Goal: Task Accomplishment & Management: Manage account settings

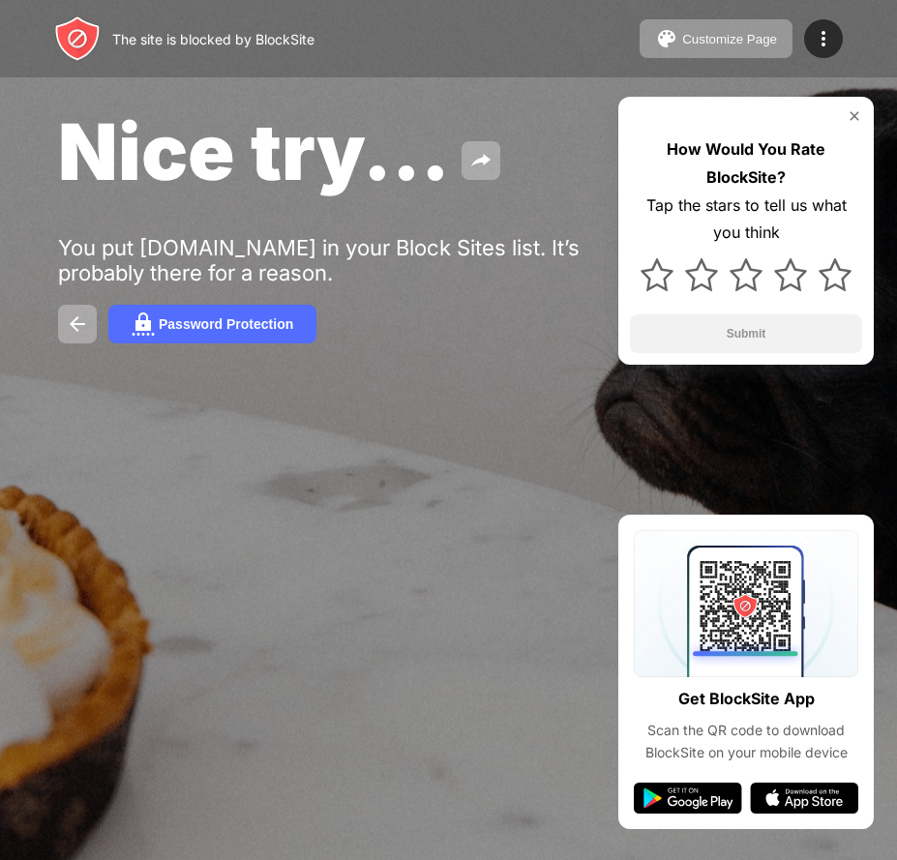
drag, startPoint x: 824, startPoint y: 42, endPoint x: 729, endPoint y: 76, distance: 101.0
click at [824, 41] on img at bounding box center [823, 38] width 23 height 23
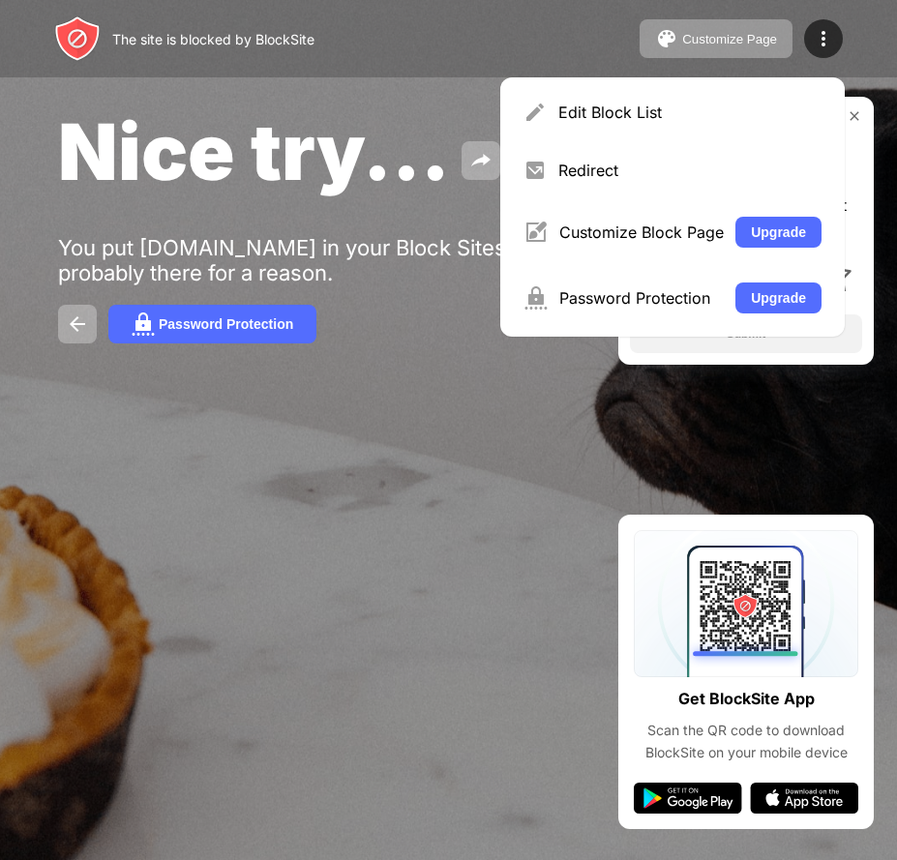
click at [600, 96] on div "Edit Block List" at bounding box center [672, 112] width 321 height 46
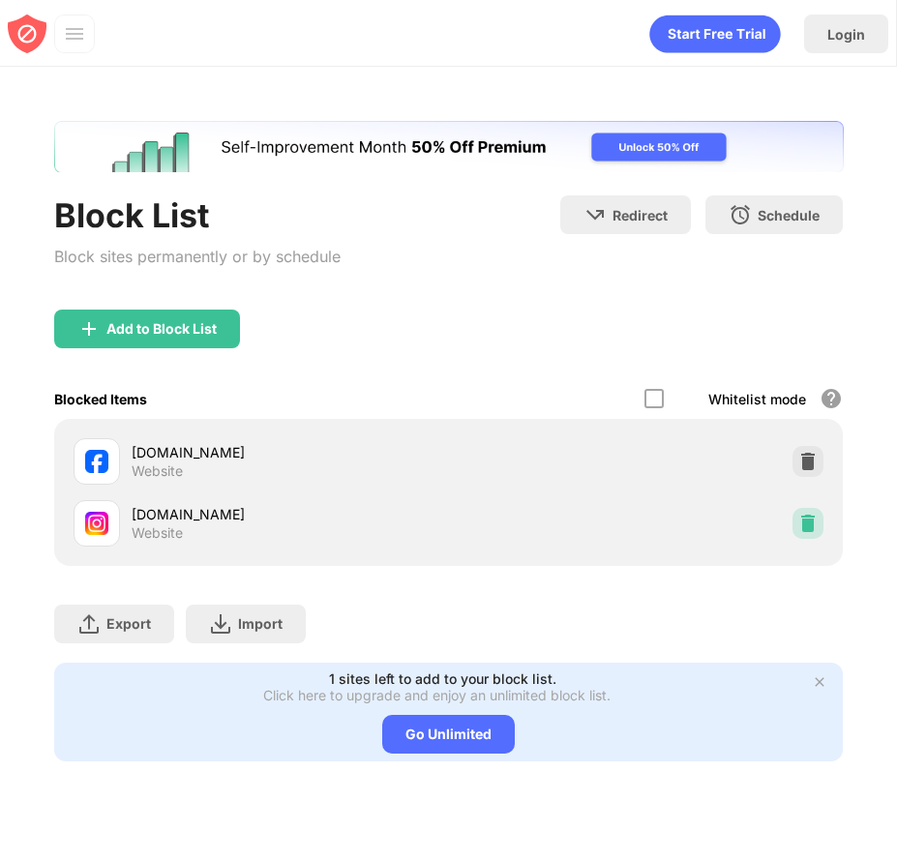
click at [803, 527] on img at bounding box center [807, 523] width 19 height 19
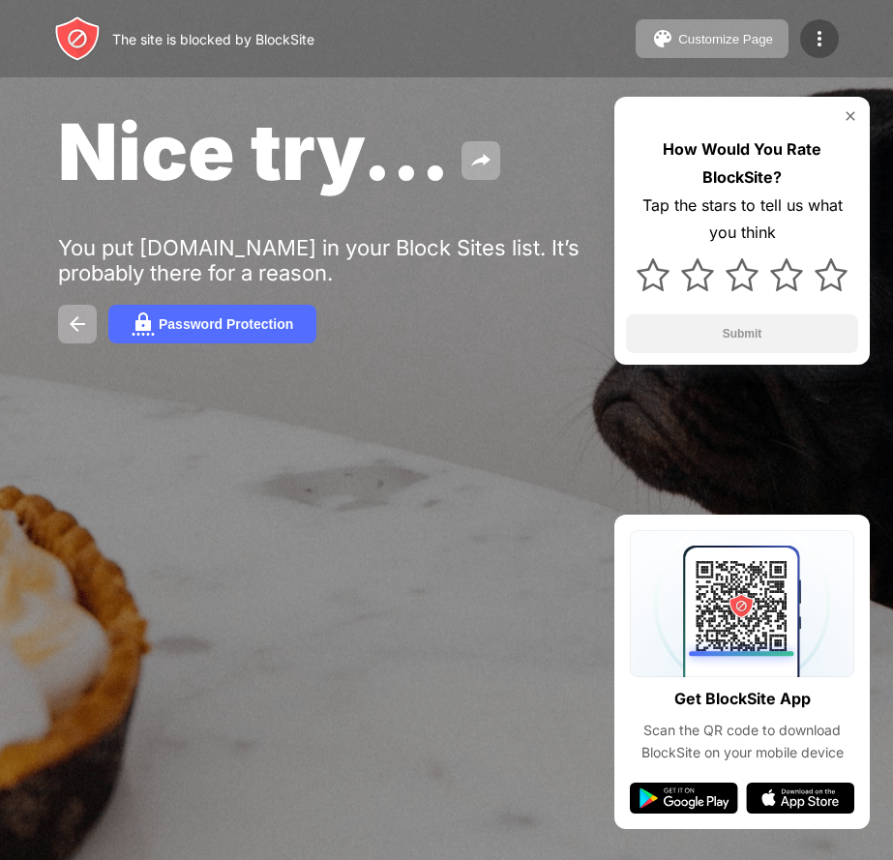
click at [826, 37] on img at bounding box center [819, 38] width 23 height 23
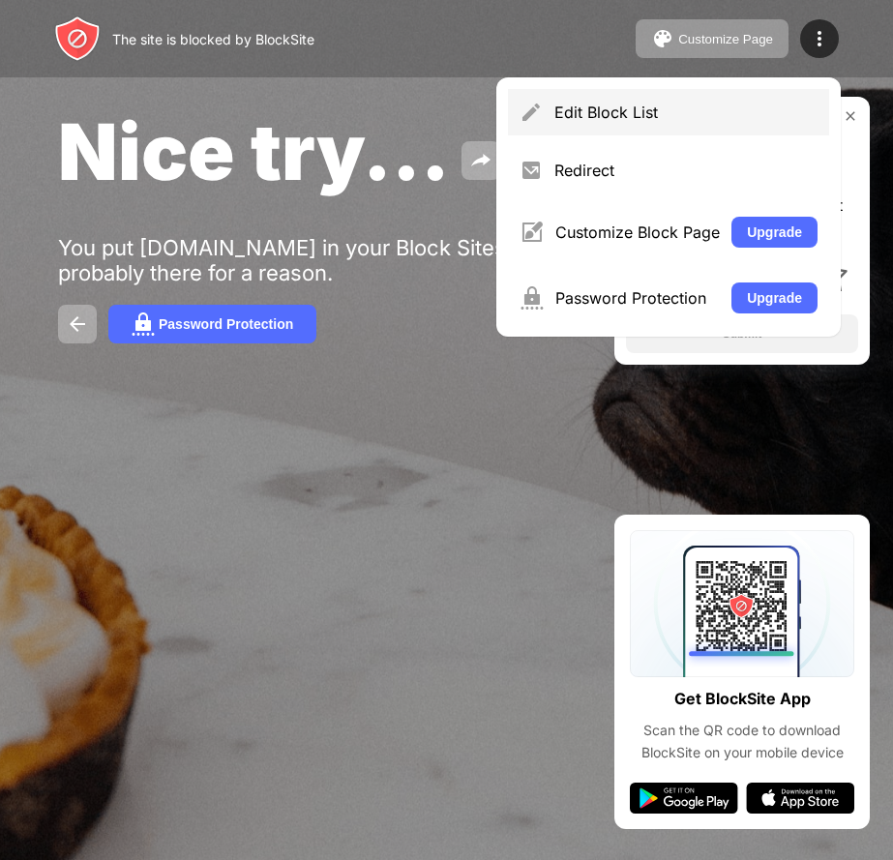
click at [648, 110] on div "Edit Block List" at bounding box center [686, 112] width 263 height 19
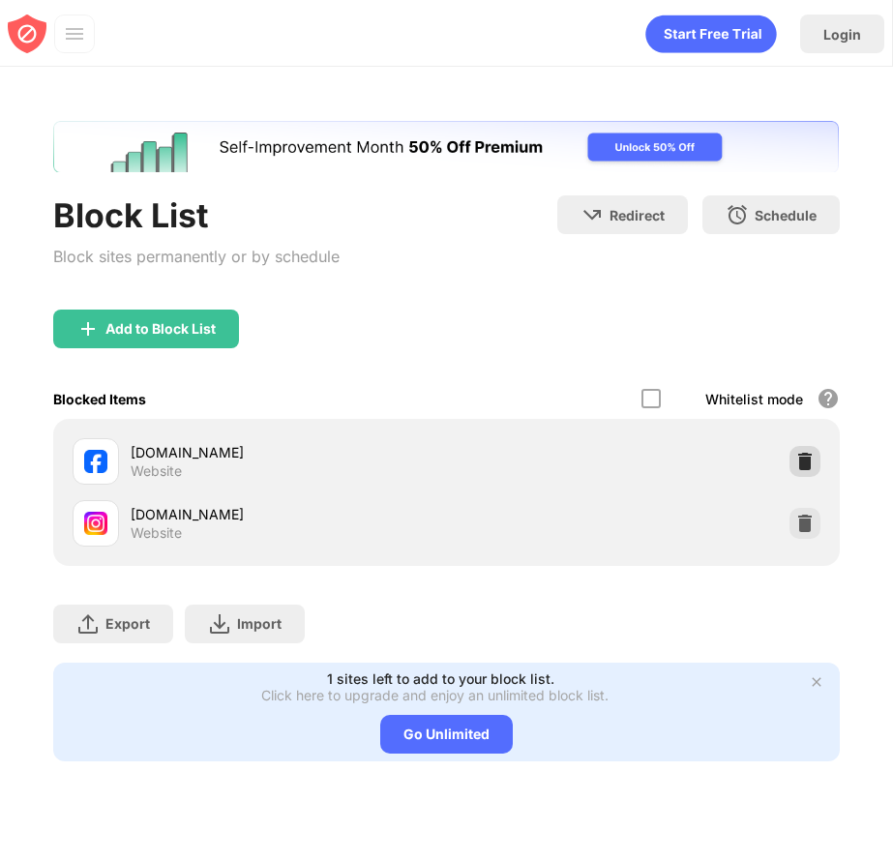
click at [812, 468] on img at bounding box center [804, 461] width 19 height 19
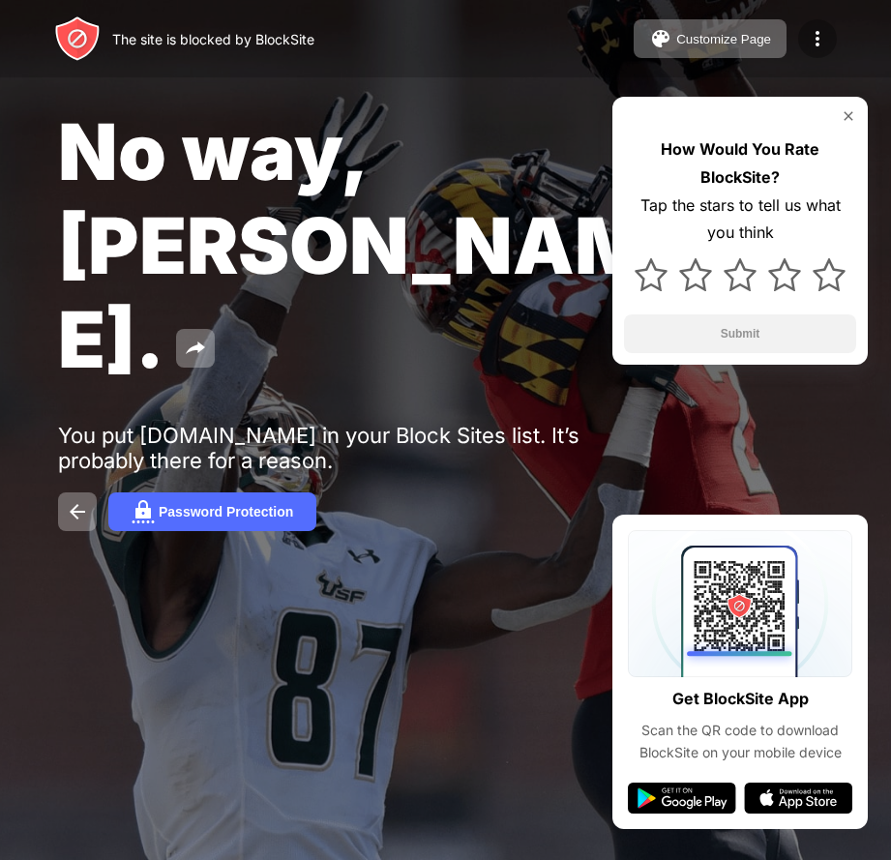
click at [806, 51] on div at bounding box center [817, 38] width 39 height 39
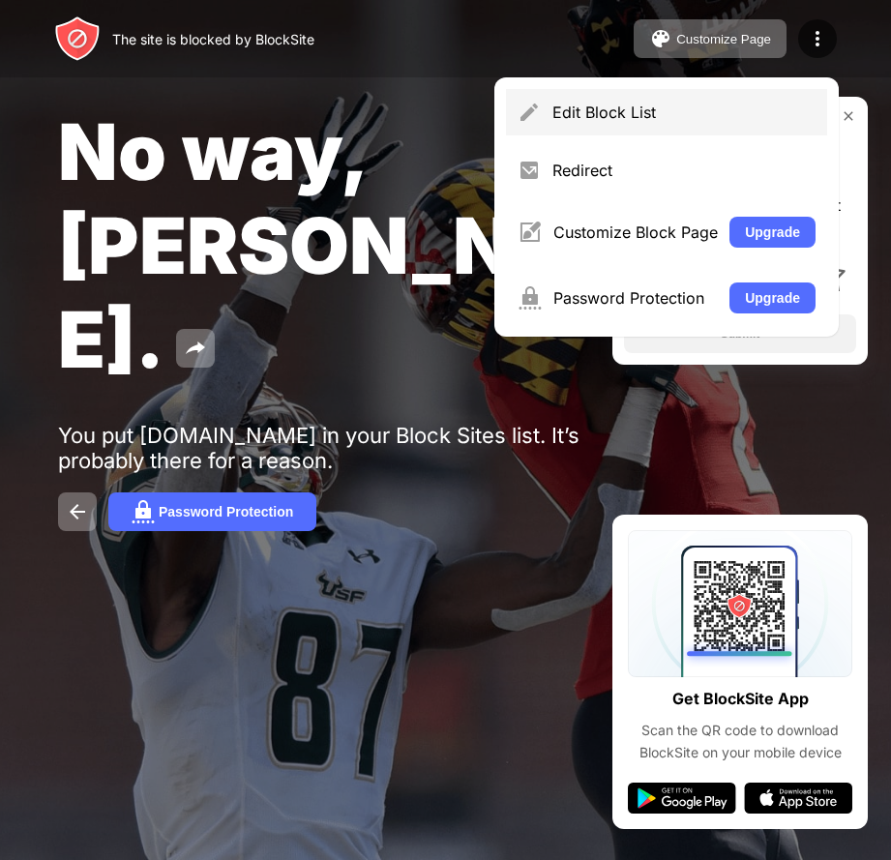
click at [597, 99] on div "Edit Block List" at bounding box center [666, 112] width 321 height 46
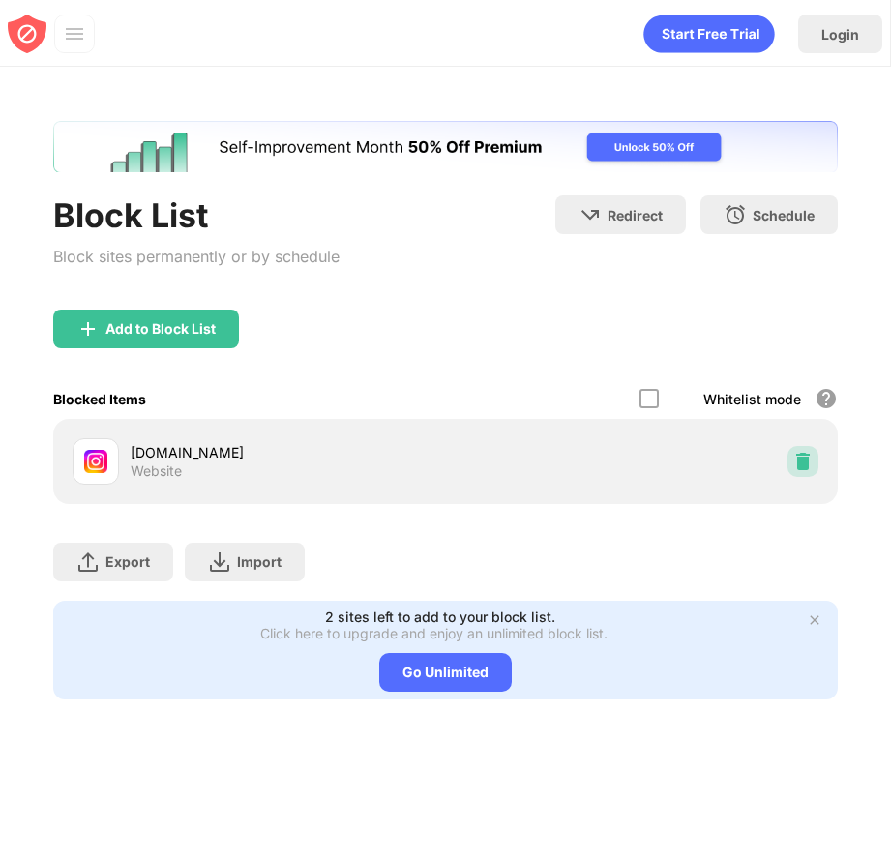
click at [796, 465] on img at bounding box center [803, 461] width 19 height 19
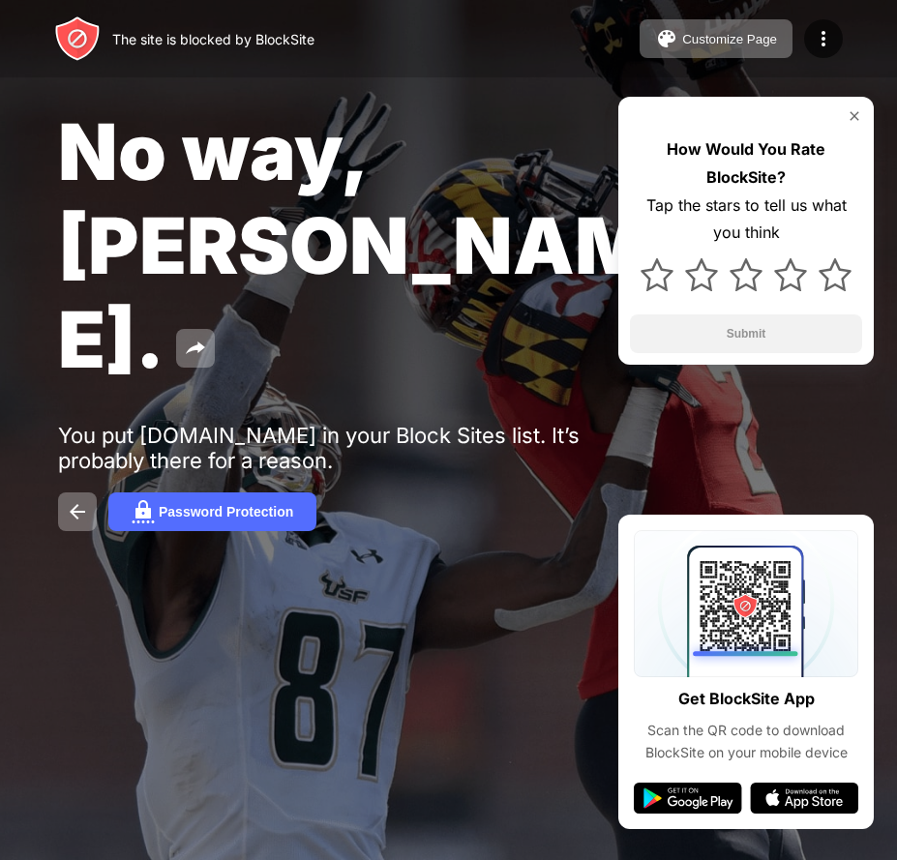
drag, startPoint x: 825, startPoint y: 42, endPoint x: 666, endPoint y: 64, distance: 161.2
click at [825, 42] on img at bounding box center [823, 38] width 23 height 23
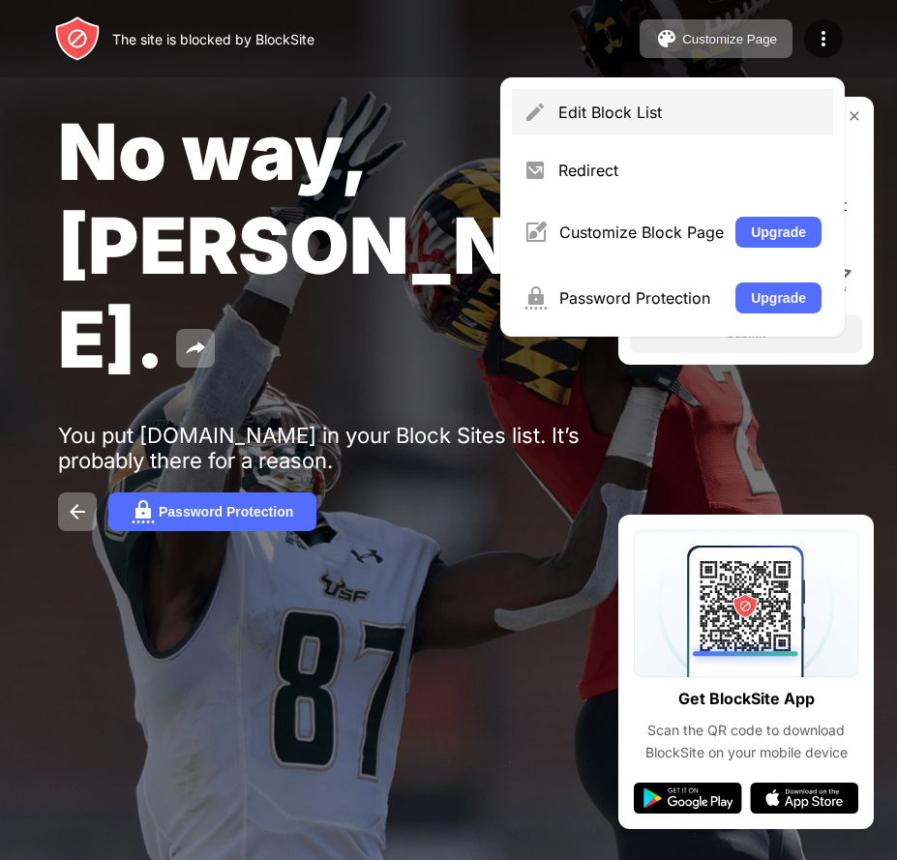
click at [550, 99] on div "Edit Block List" at bounding box center [672, 112] width 321 height 46
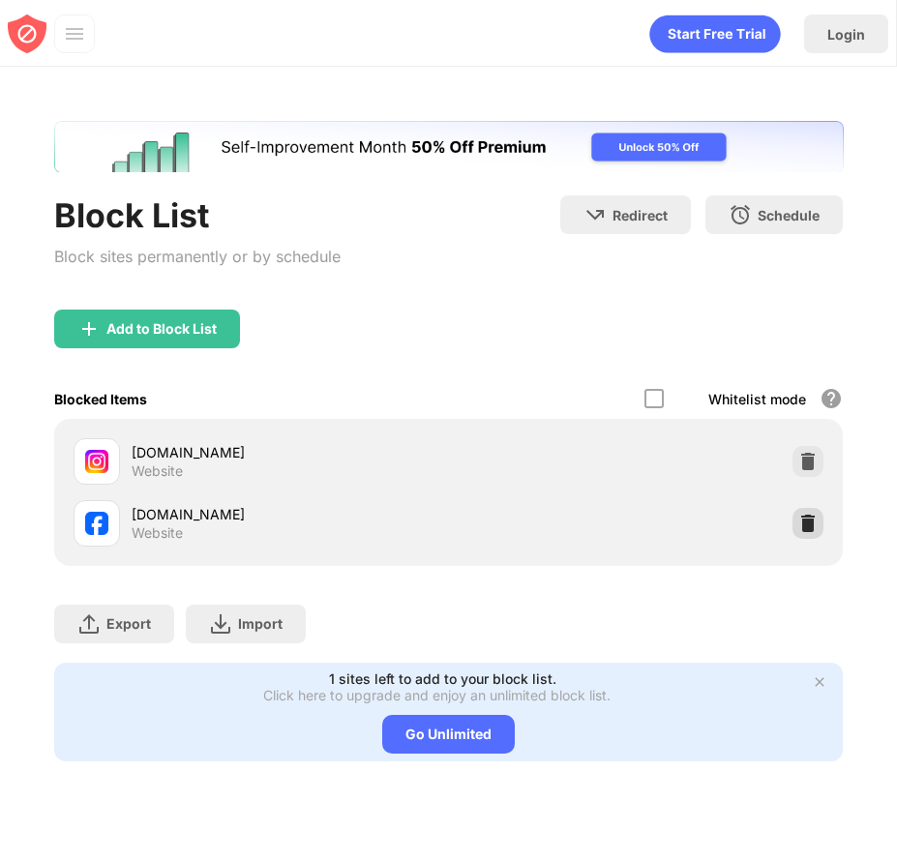
click at [802, 522] on img at bounding box center [807, 523] width 19 height 19
